Goal: Find specific page/section: Find specific page/section

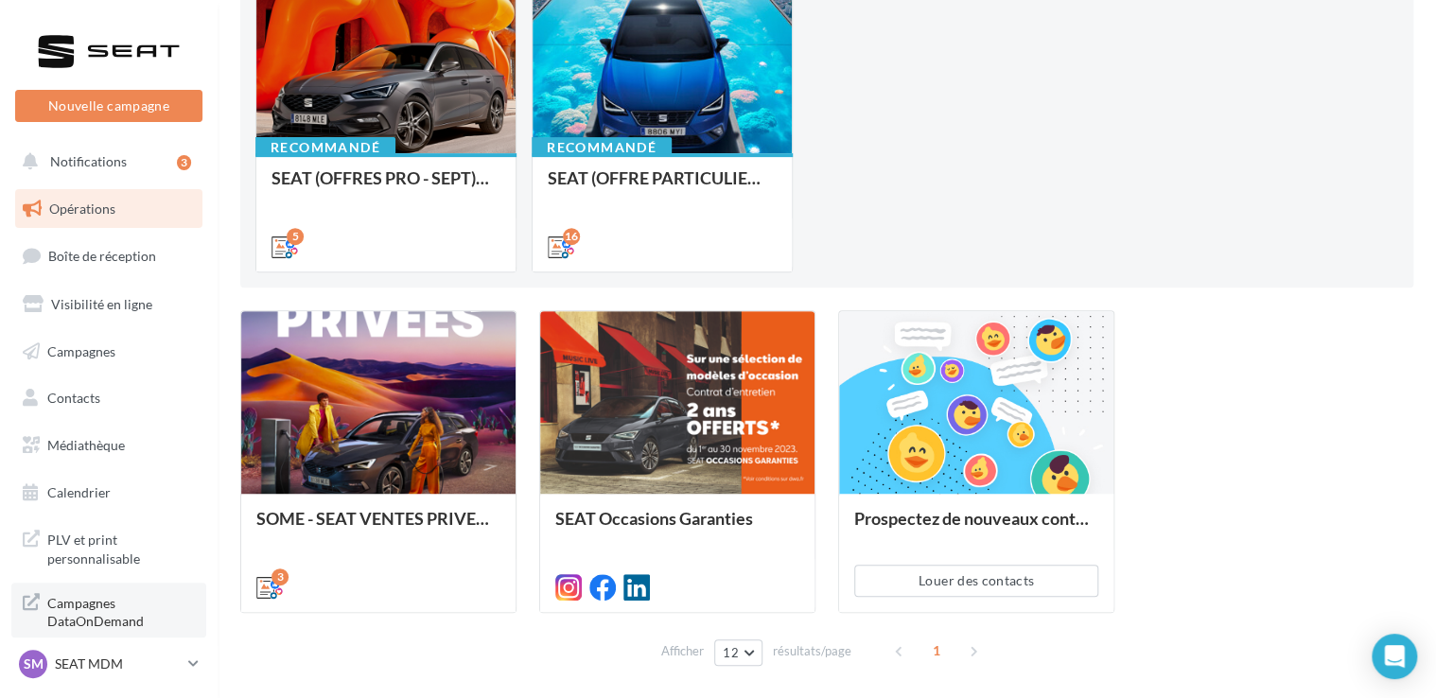
scroll to position [284, 0]
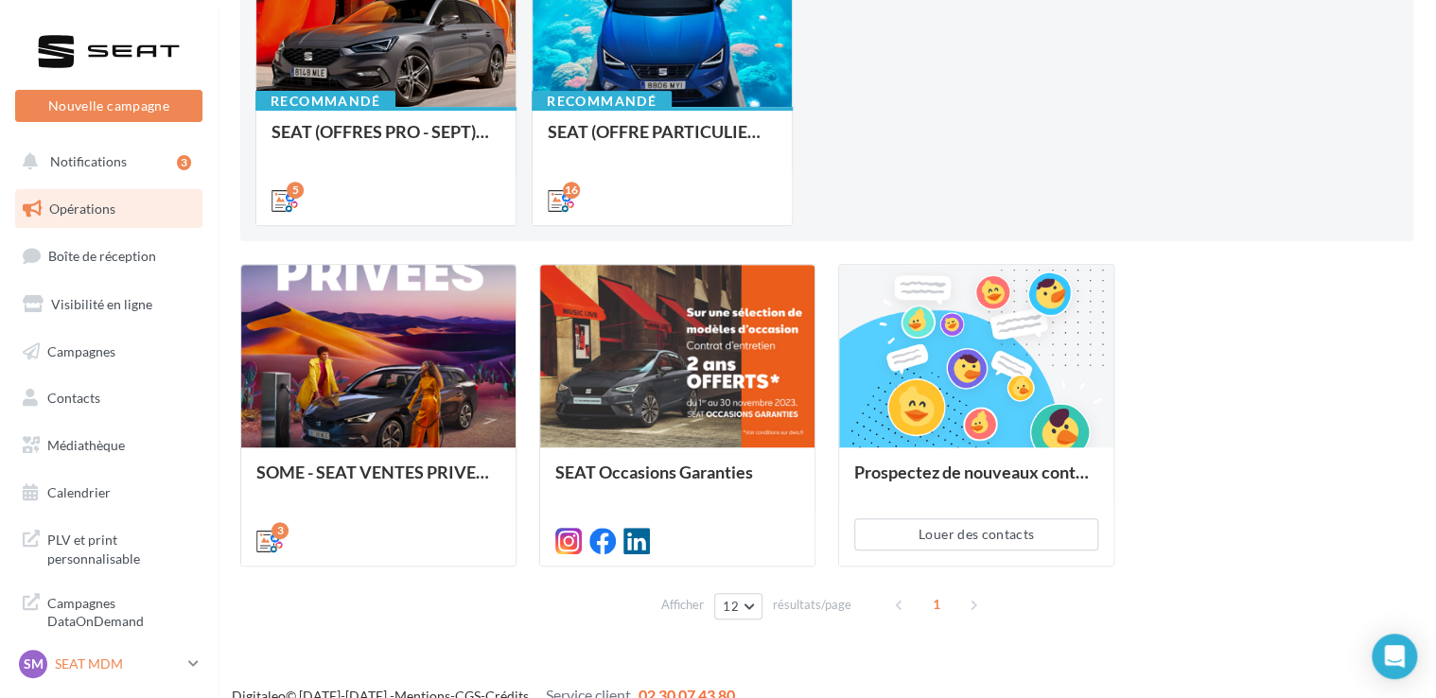
drag, startPoint x: 127, startPoint y: 666, endPoint x: 125, endPoint y: 649, distance: 17.1
click at [127, 666] on p "SEAT MDM" at bounding box center [118, 663] width 126 height 19
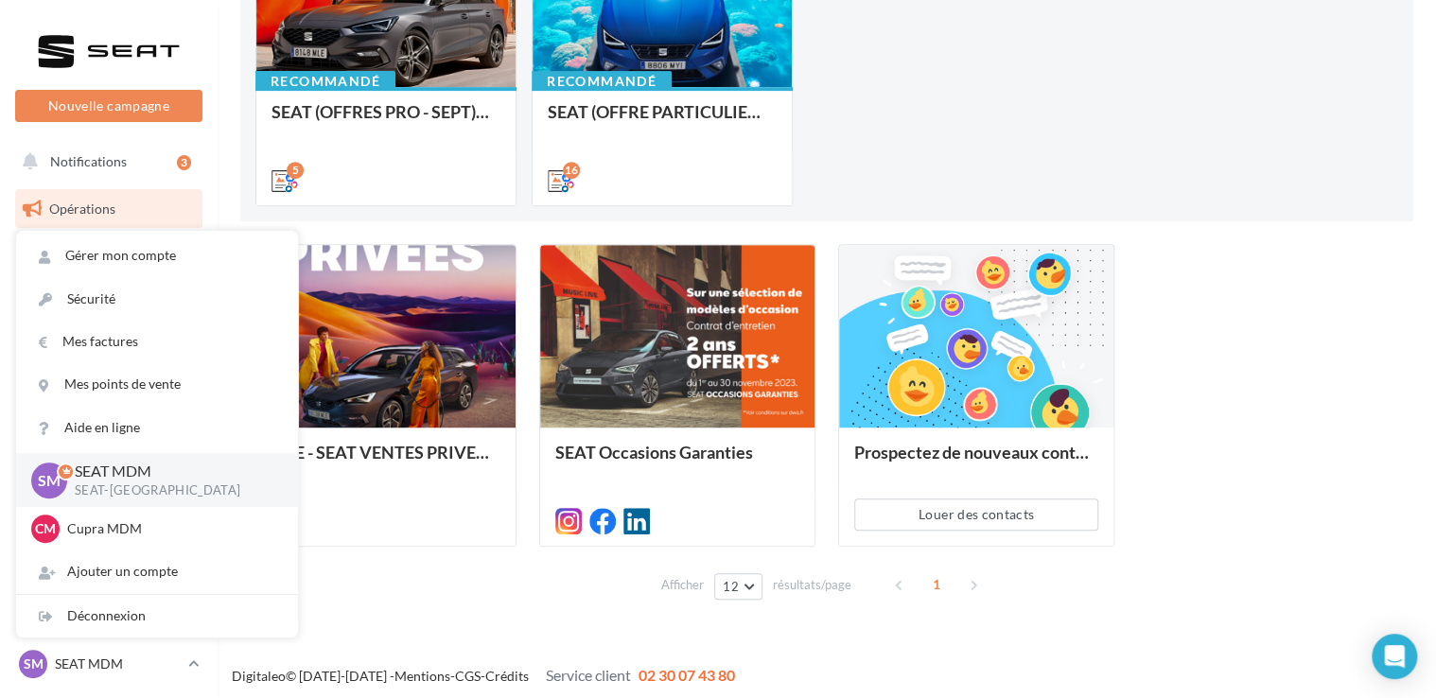
scroll to position [308, 0]
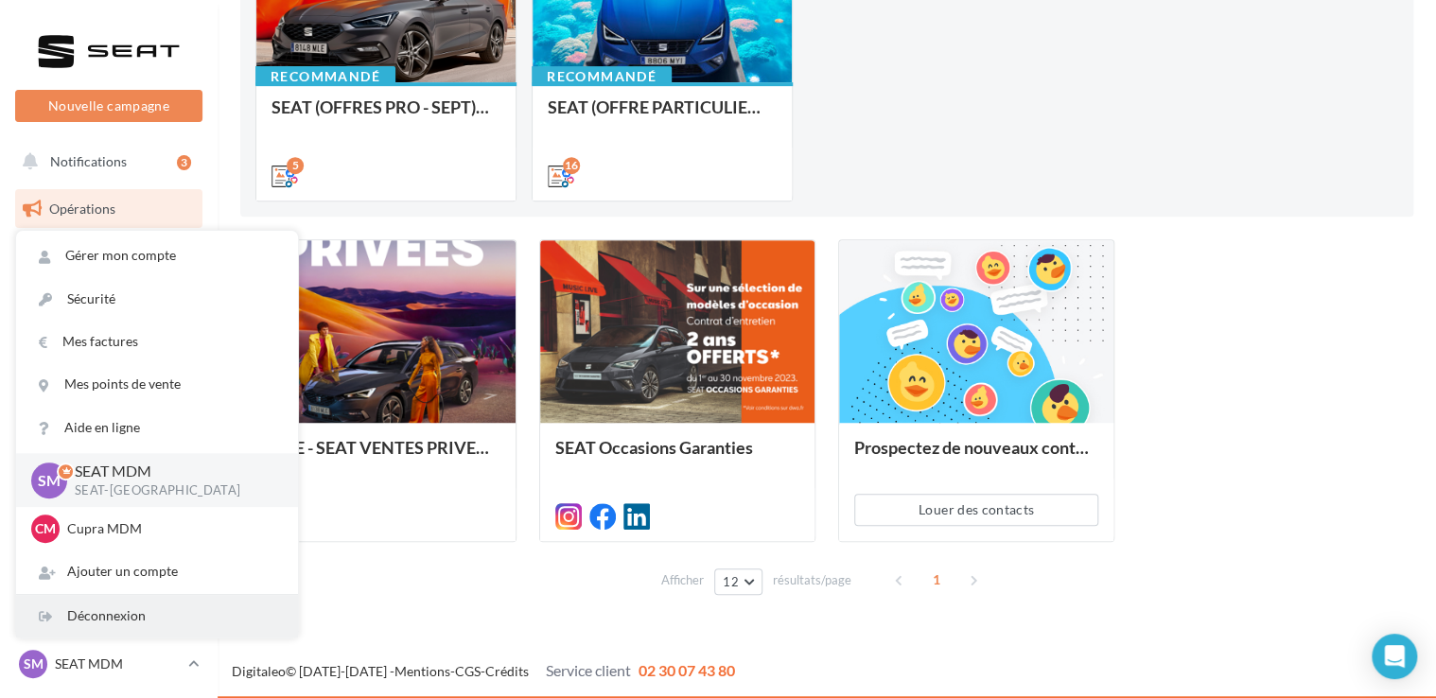
click at [123, 624] on div "Déconnexion" at bounding box center [157, 616] width 282 height 43
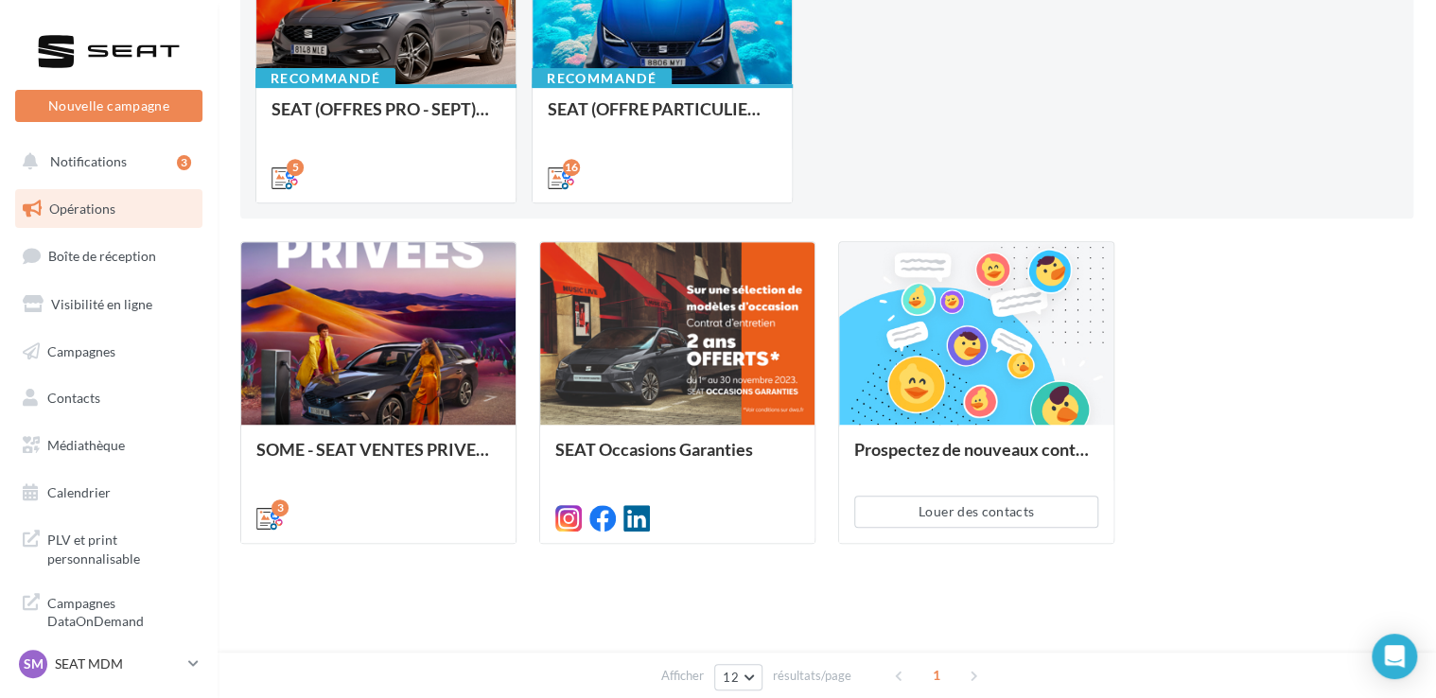
scroll to position [308, 0]
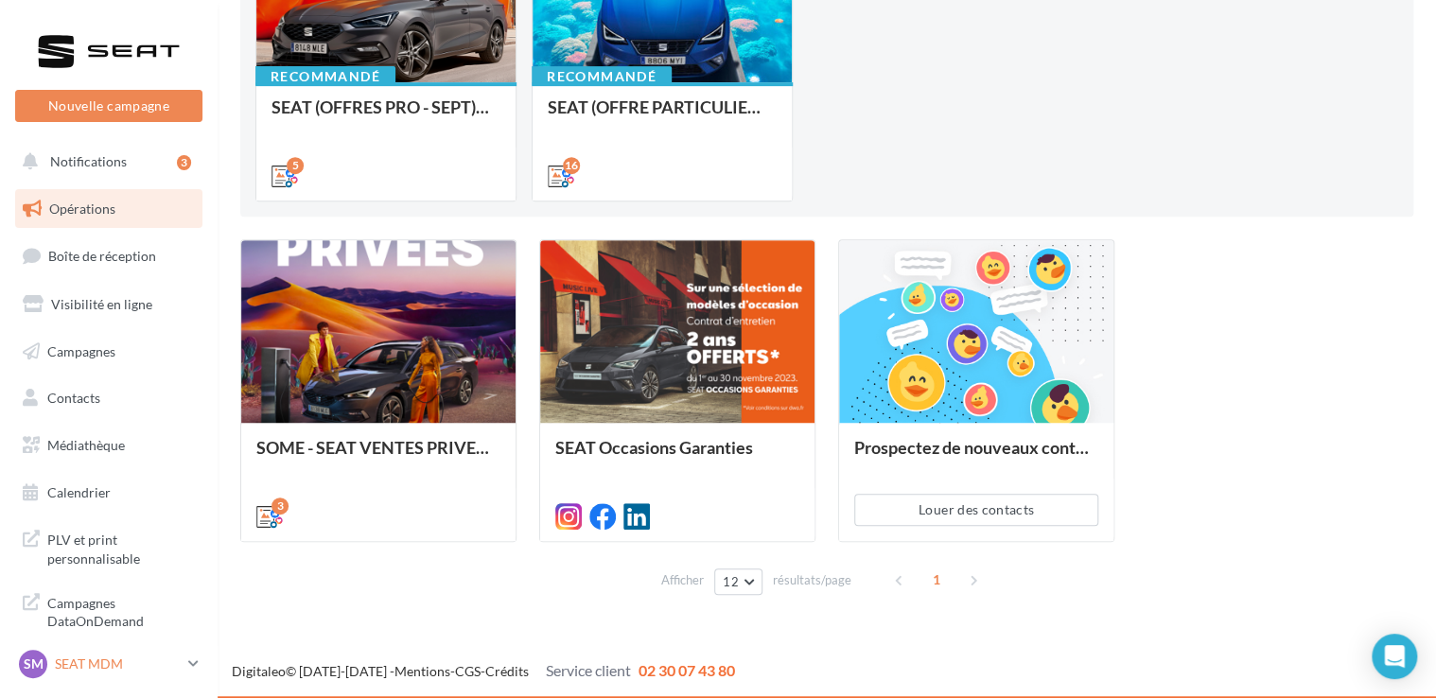
click at [120, 671] on p "SEAT MDM" at bounding box center [118, 663] width 126 height 19
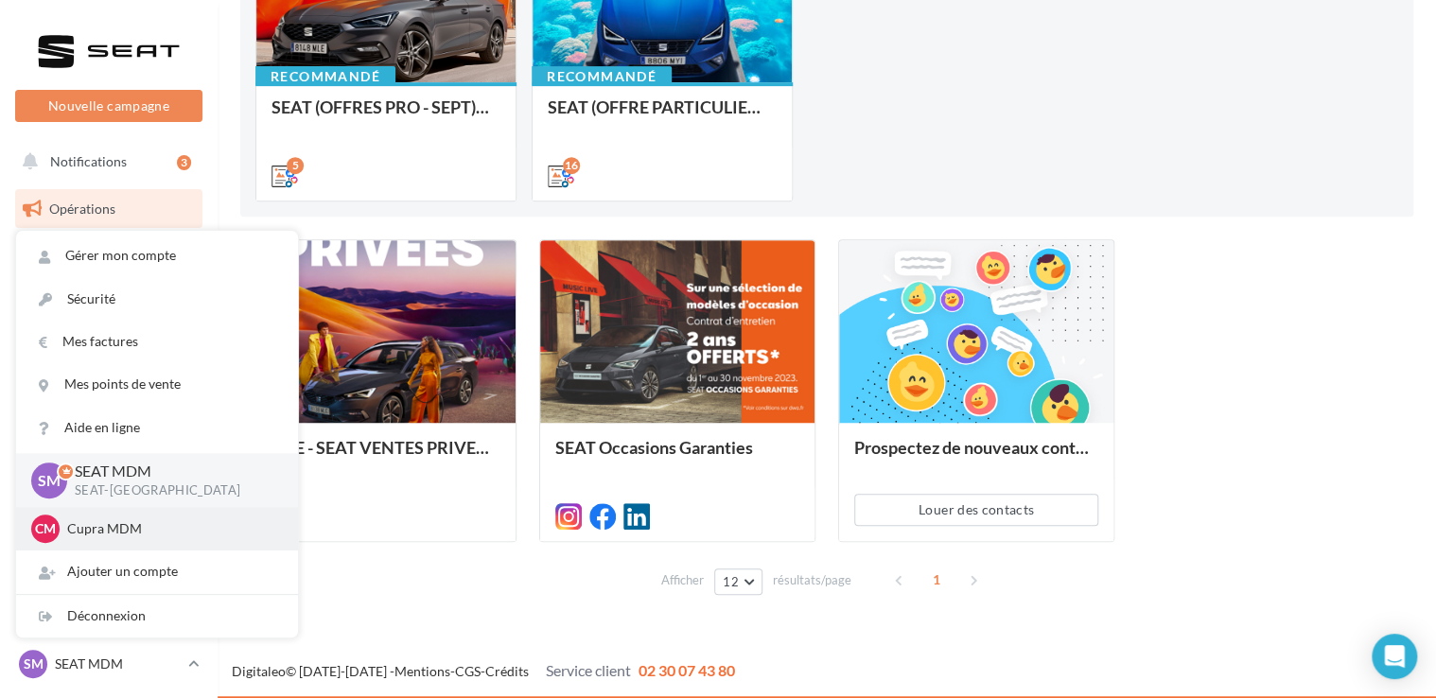
click at [148, 520] on p "Cupra MDM" at bounding box center [171, 528] width 208 height 19
click at [85, 532] on p "Cupra MDM" at bounding box center [171, 528] width 208 height 19
